Goal: Information Seeking & Learning: Find specific fact

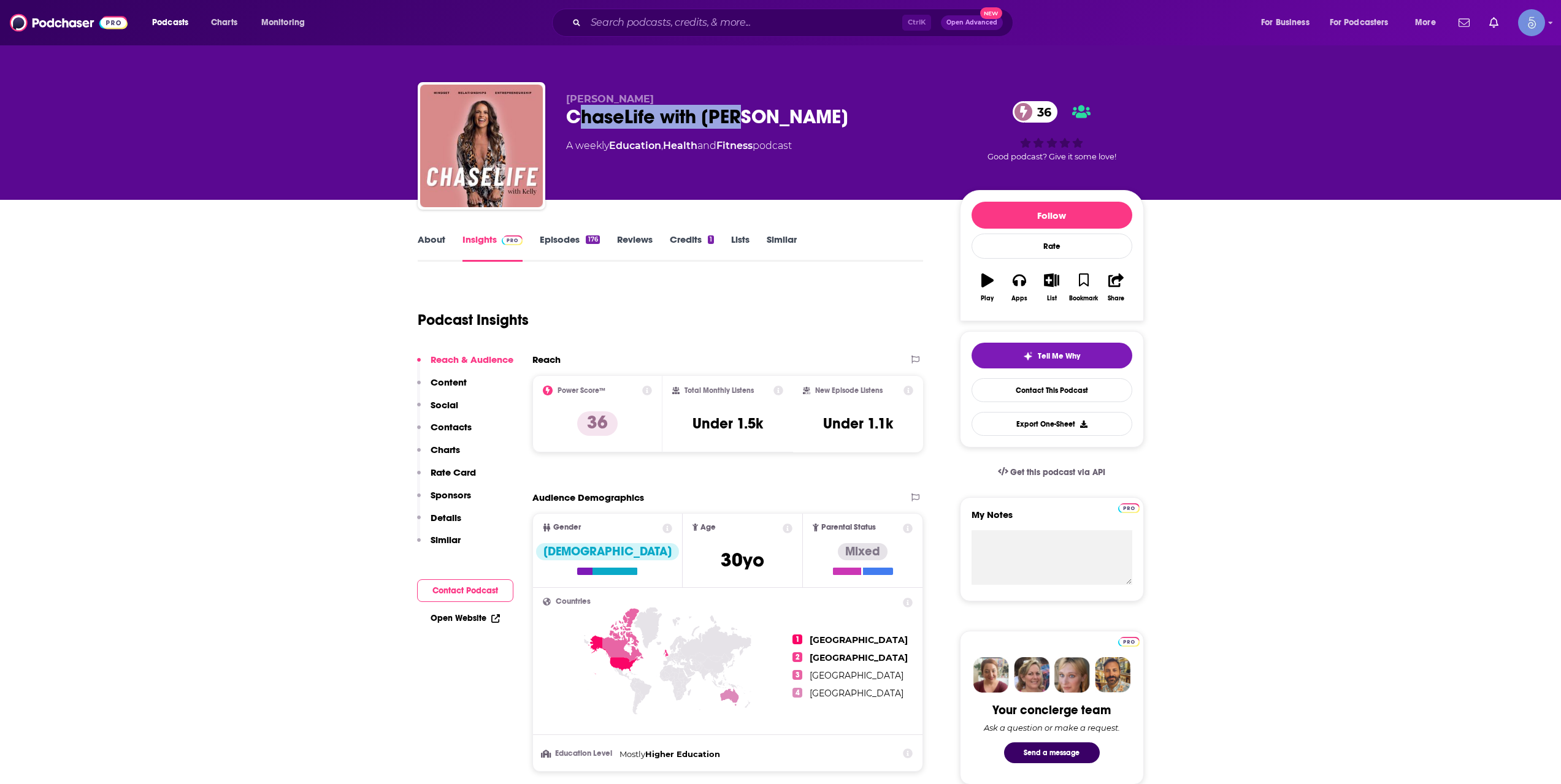
drag, startPoint x: 739, startPoint y: 113, endPoint x: 582, endPoint y: 115, distance: 157.0
click at [582, 115] on div "ChaseLife with [PERSON_NAME] 36" at bounding box center [753, 117] width 374 height 24
drag, startPoint x: 568, startPoint y: 116, endPoint x: 827, endPoint y: 113, distance: 259.0
click at [827, 113] on div "ChaseLife with [PERSON_NAME] 36" at bounding box center [753, 117] width 374 height 24
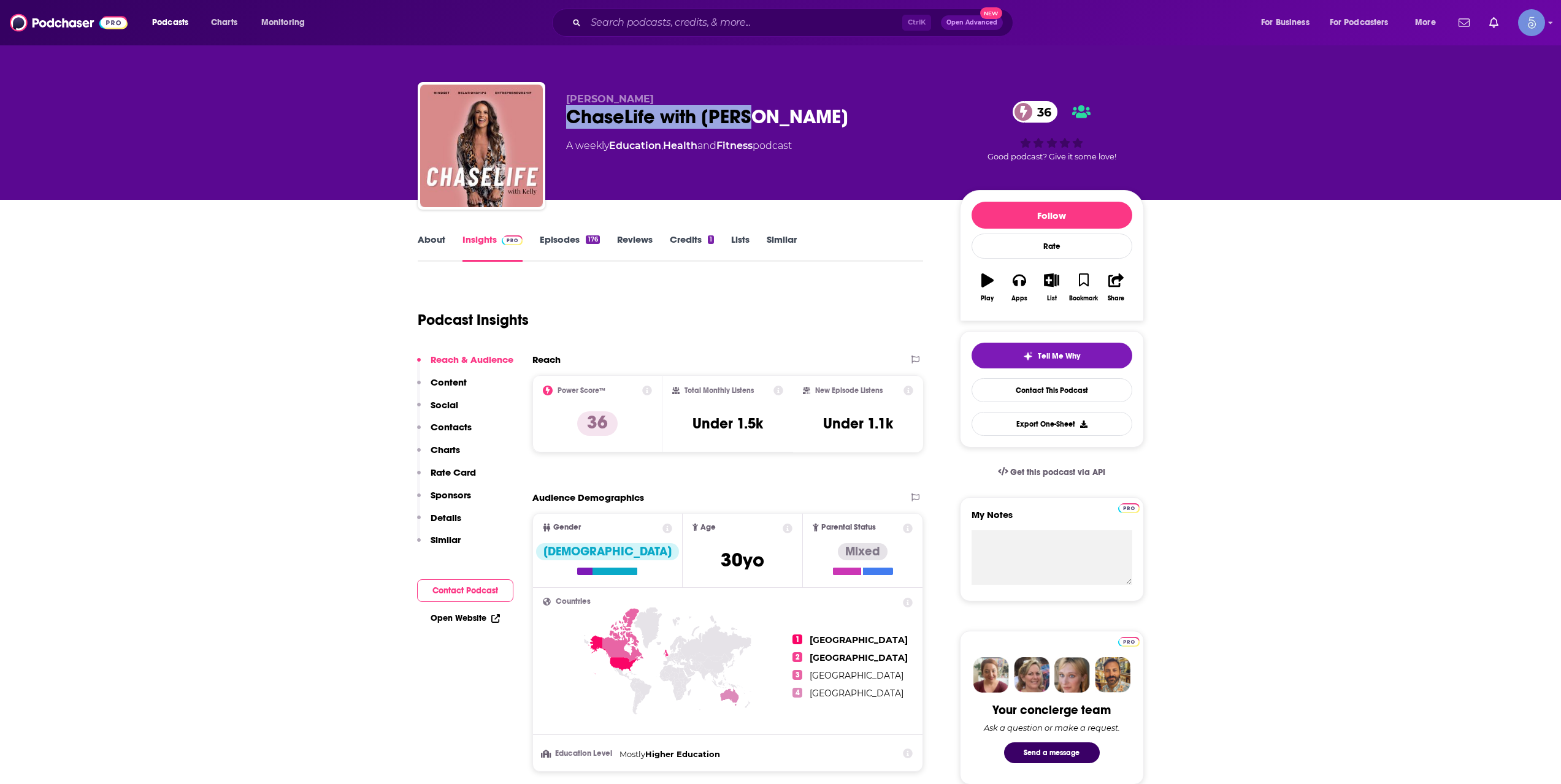
click at [824, 111] on div "ChaseLife with [PERSON_NAME] 36" at bounding box center [753, 117] width 374 height 24
click at [812, 154] on div "[PERSON_NAME] ChaseLife with [PERSON_NAME] 36 A weekly Education , Health and F…" at bounding box center [753, 143] width 374 height 98
drag, startPoint x: 817, startPoint y: 146, endPoint x: 564, endPoint y: 140, distance: 253.1
click at [564, 140] on div "[PERSON_NAME] ChaseLife with [PERSON_NAME] 36 A weekly Education , Health and F…" at bounding box center [781, 148] width 727 height 132
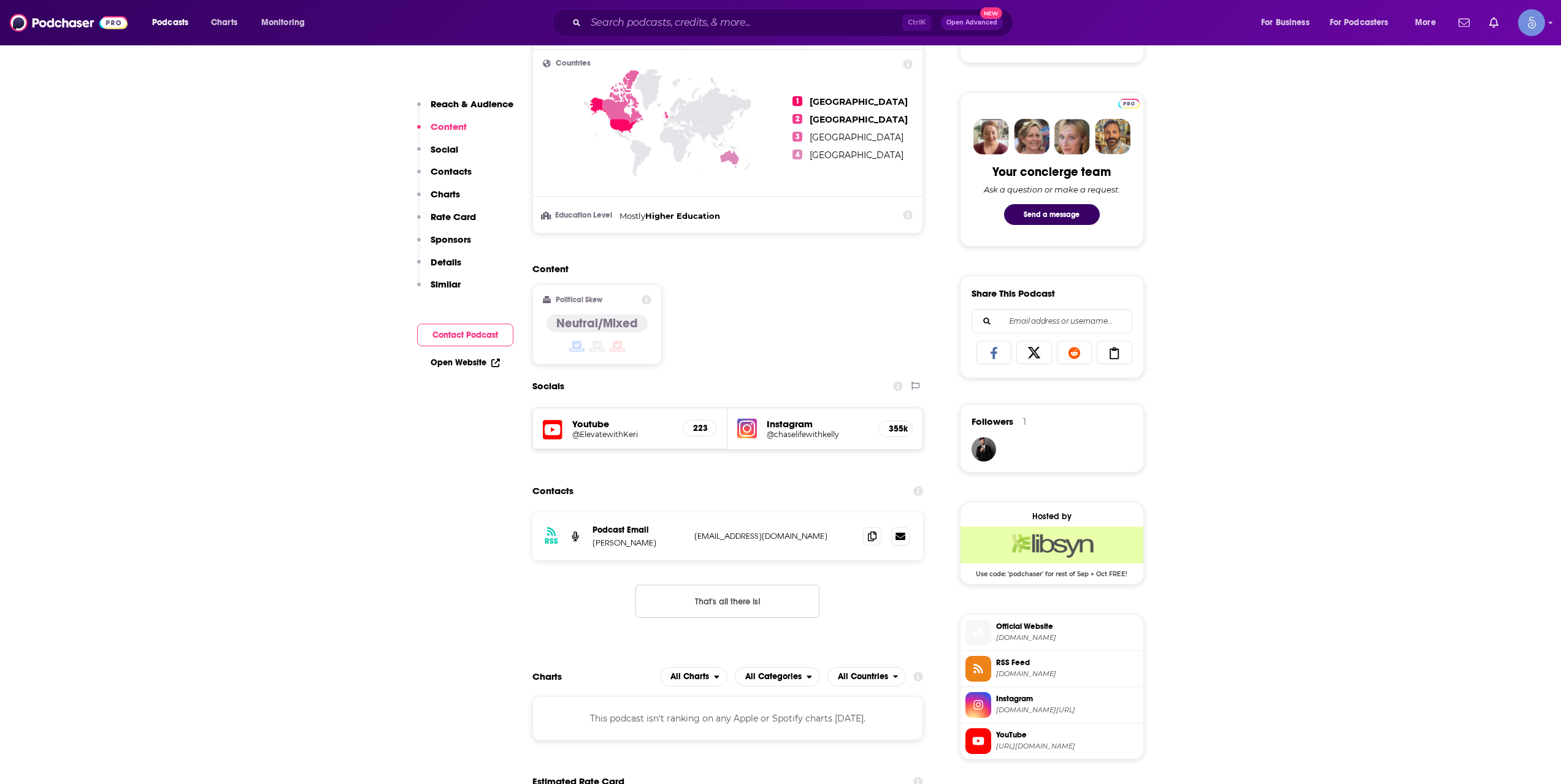
scroll to position [613, 0]
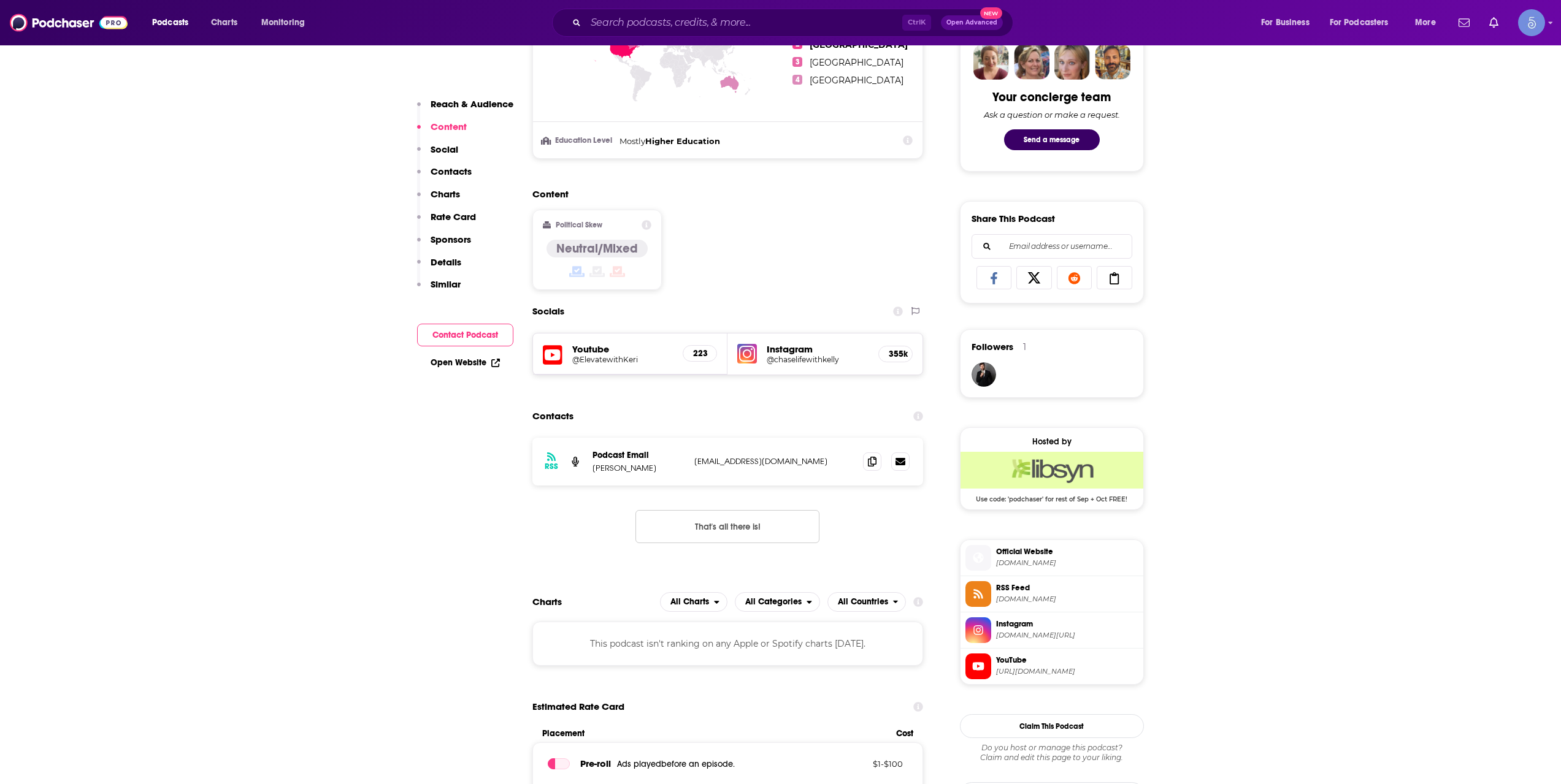
click at [753, 11] on div "Ctrl K Open Advanced New" at bounding box center [783, 23] width 461 height 28
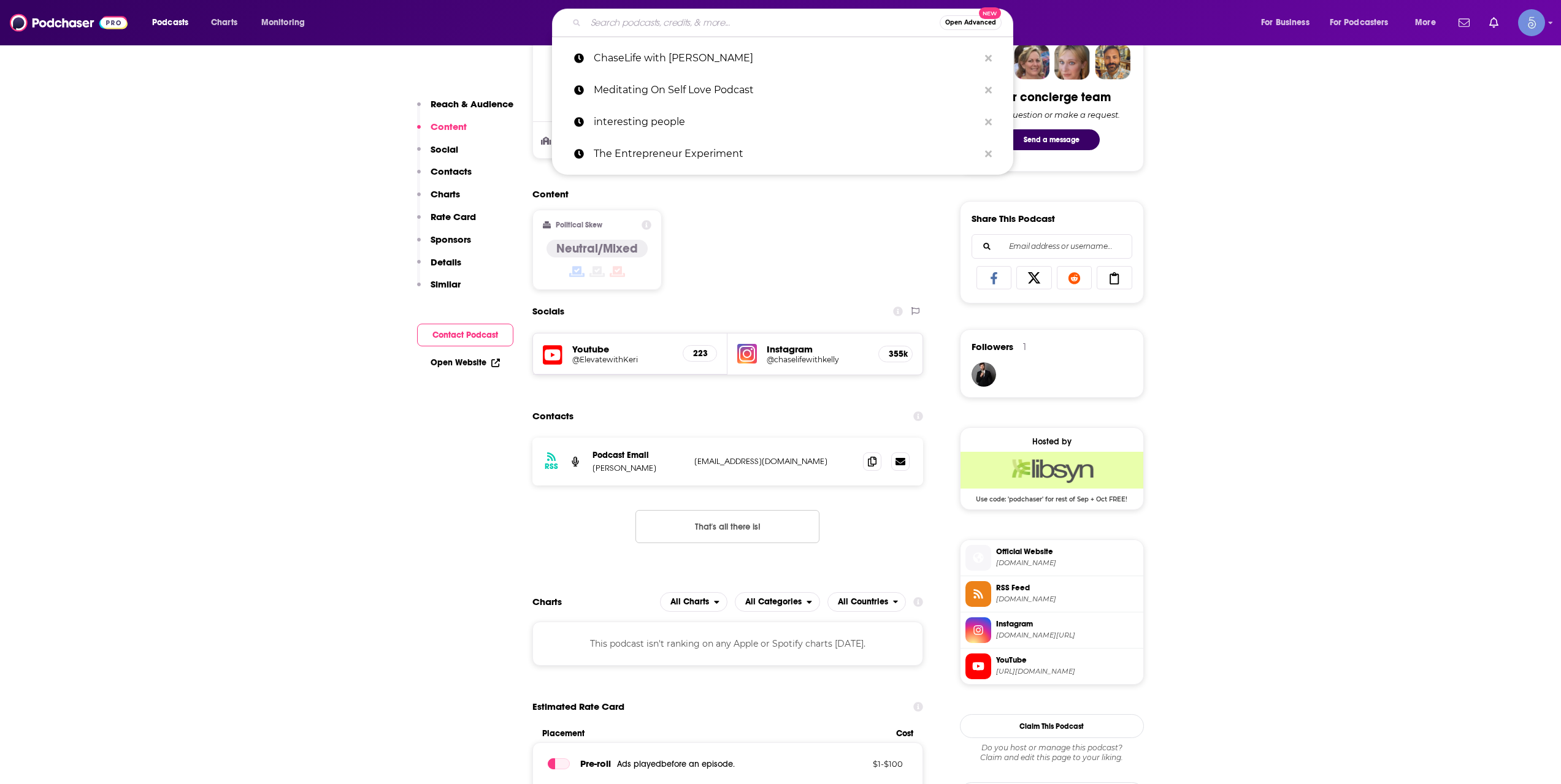
click at [747, 15] on input "Search podcasts, credits, & more..." at bounding box center [763, 23] width 354 height 20
paste input "The Hope Shot - Recovery Podcast"
type input "The Hope Shot - Recovery Podcast"
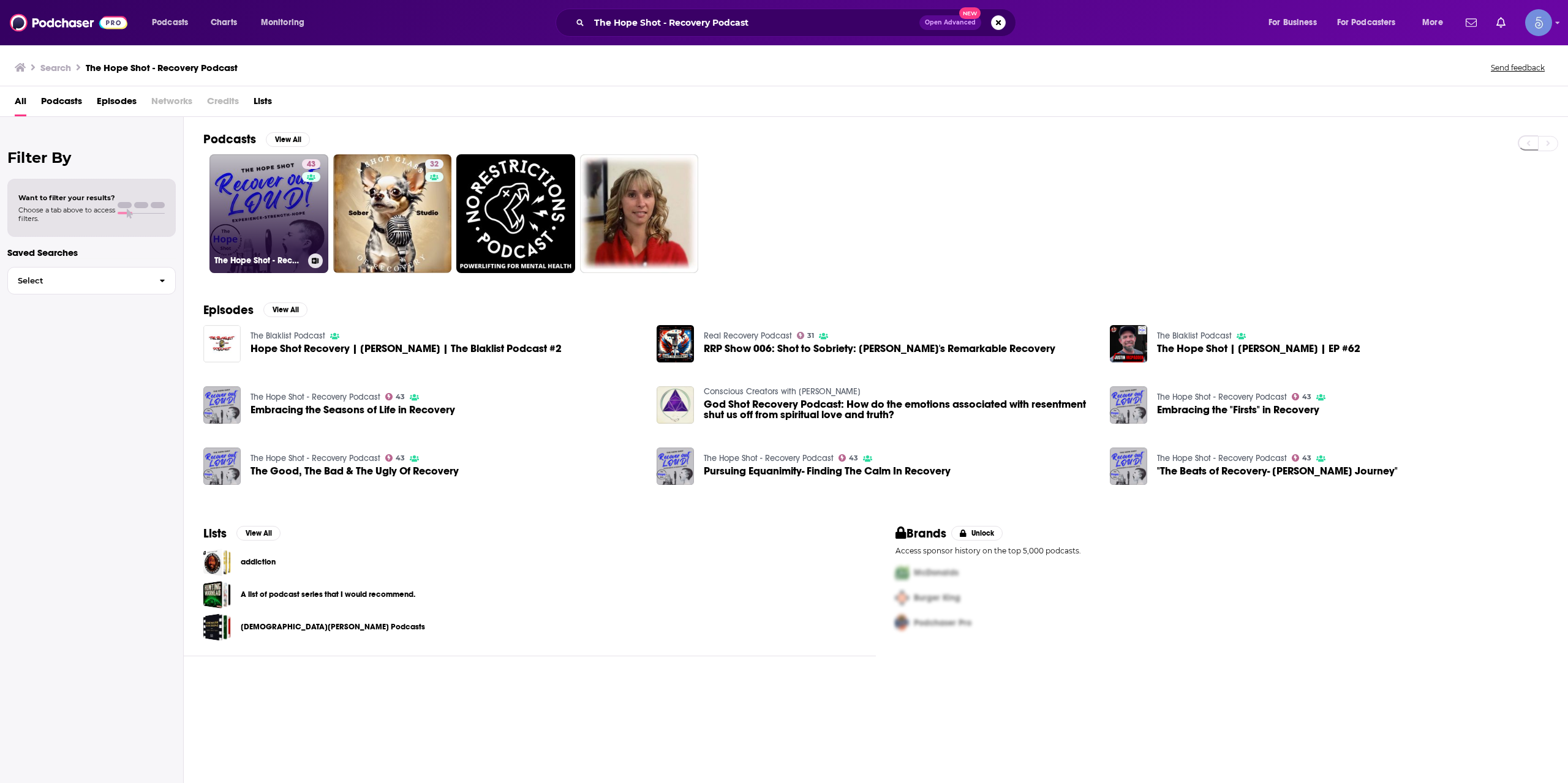
click at [256, 213] on link "43 The Hope Shot - Recovery Podcast" at bounding box center [268, 213] width 119 height 119
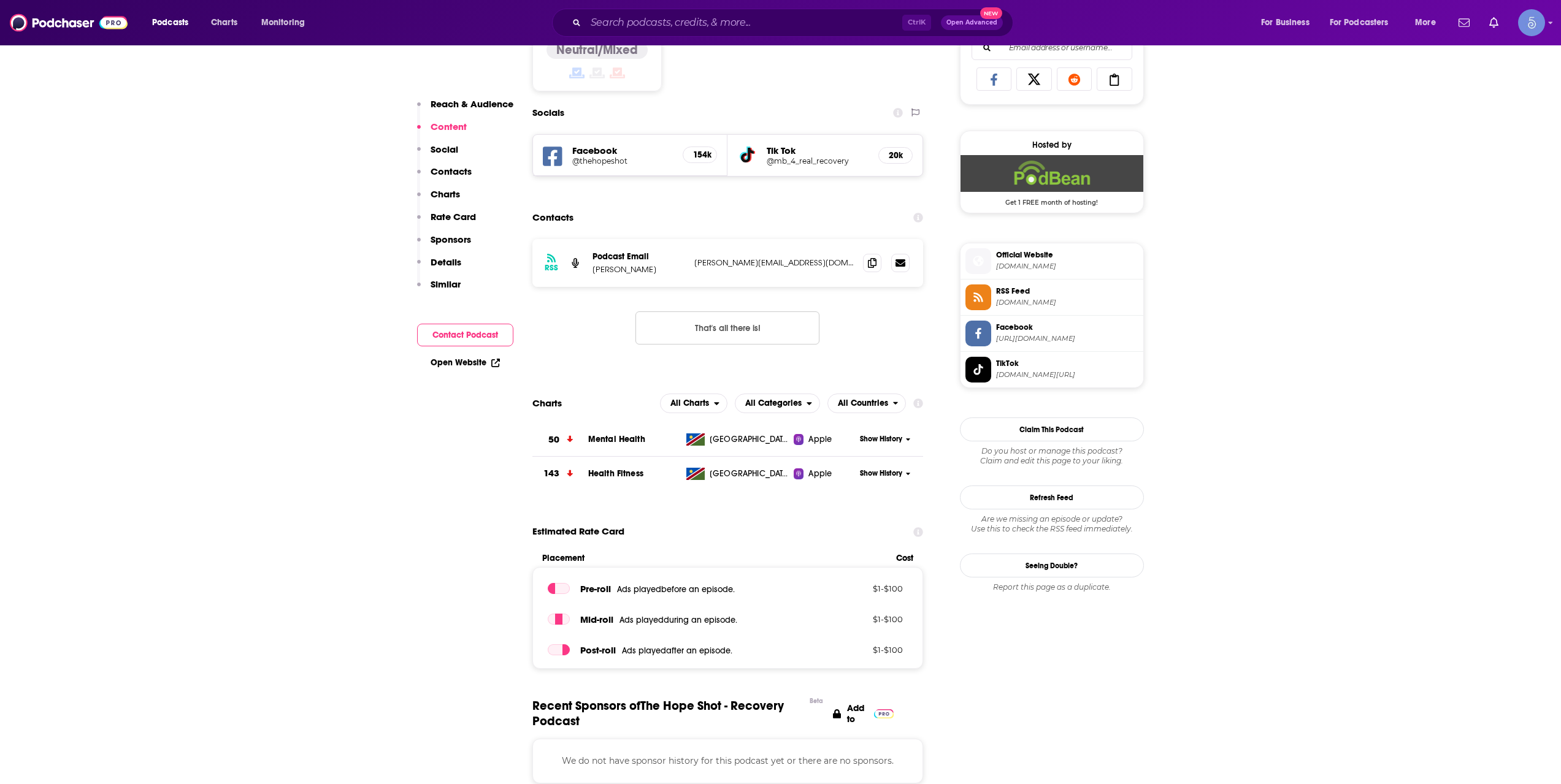
scroll to position [817, 0]
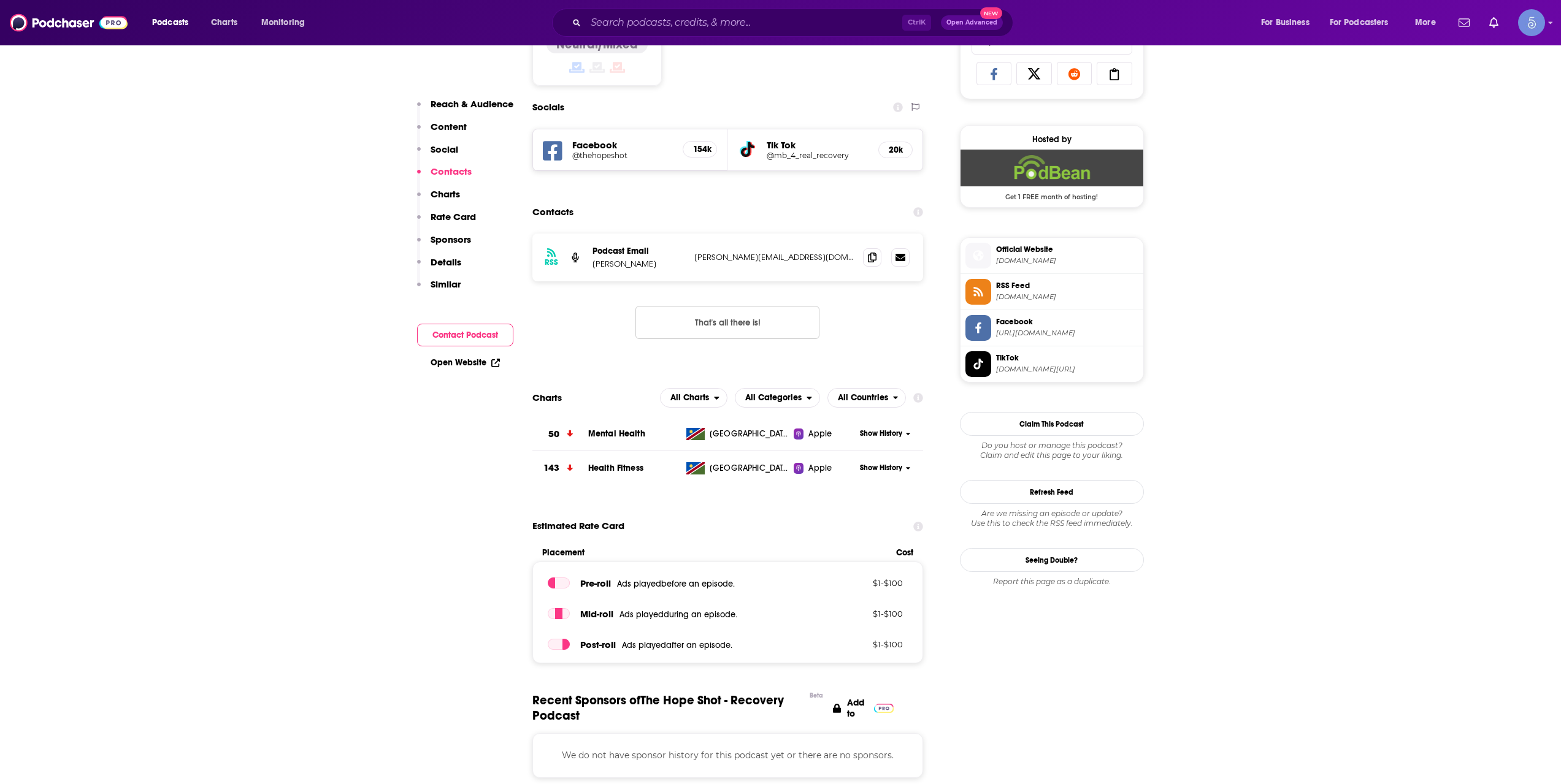
click at [873, 304] on div "RSS Podcast Email [PERSON_NAME] [PERSON_NAME][EMAIL_ADDRESS][DOMAIN_NAME] [PERS…" at bounding box center [728, 296] width 391 height 125
